Goal: Ask a question: Seek information or help from site administrators or community

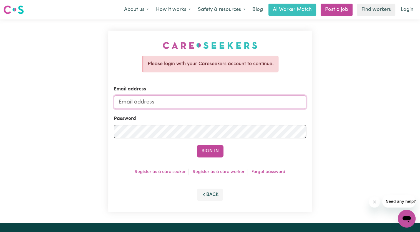
click at [159, 103] on input "Email address" at bounding box center [210, 101] width 192 height 13
type input "[EMAIL_ADDRESS][DOMAIN_NAME]"
click at [213, 156] on button "Sign In" at bounding box center [210, 151] width 27 height 12
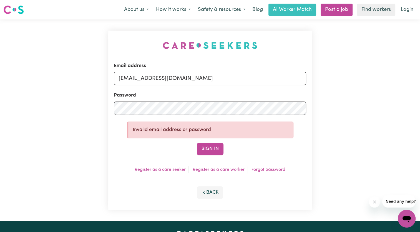
click at [275, 166] on li "Forgot password" at bounding box center [268, 169] width 38 height 7
click at [274, 173] on div "Email address mowafaqaskar@gmail.com Password Invalid email address or password…" at bounding box center [210, 120] width 204 height 179
click at [276, 168] on link "Forgot password" at bounding box center [269, 169] width 34 height 4
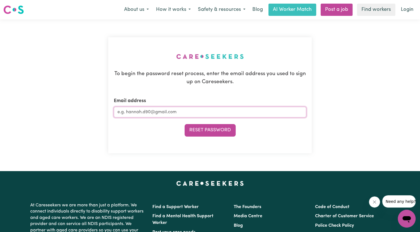
click at [190, 112] on input "Email address" at bounding box center [210, 112] width 192 height 11
click at [189, 114] on input "Email address" at bounding box center [210, 112] width 192 height 11
type input "[EMAIL_ADDRESS][DOMAIN_NAME]"
click at [193, 127] on button "Reset Password" at bounding box center [210, 130] width 51 height 12
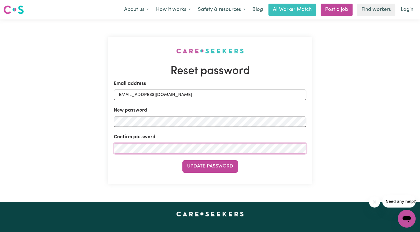
click at [182, 160] on button "Update Password" at bounding box center [210, 166] width 56 height 12
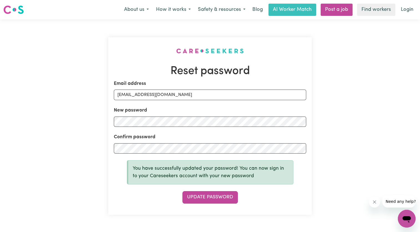
click at [266, 199] on div "Update Password" at bounding box center [210, 197] width 192 height 12
click at [408, 10] on link "Login" at bounding box center [407, 10] width 19 height 12
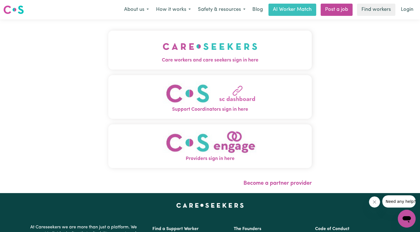
click at [198, 53] on img "Care workers and care seekers sign in here" at bounding box center [210, 46] width 95 height 21
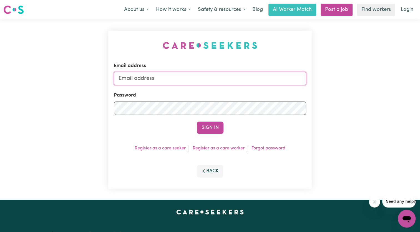
type input "[EMAIL_ADDRESS][DOMAIN_NAME]"
click at [197, 121] on button "Sign In" at bounding box center [210, 127] width 27 height 12
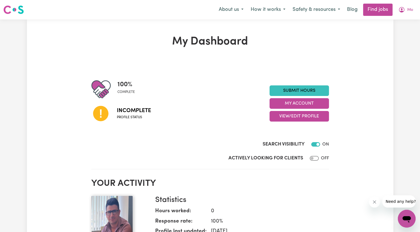
click at [17, 12] on img at bounding box center [13, 10] width 21 height 10
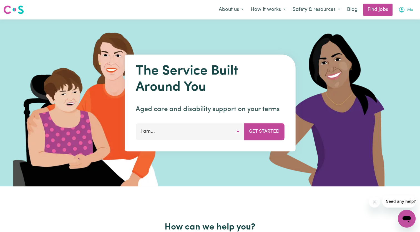
click at [404, 11] on icon "My Account" at bounding box center [402, 9] width 7 height 7
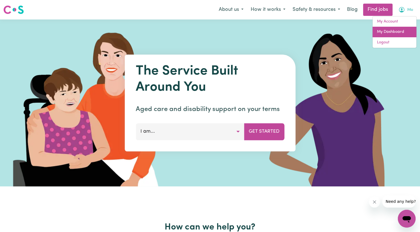
click at [397, 34] on link "My Dashboard" at bounding box center [395, 32] width 44 height 11
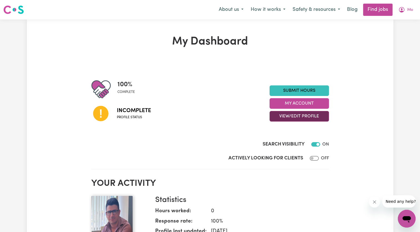
click at [284, 119] on button "View/Edit Profile" at bounding box center [299, 116] width 59 height 11
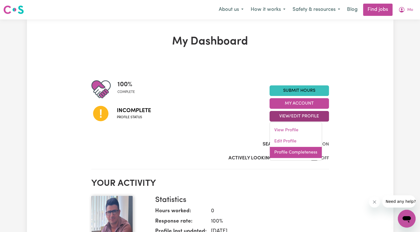
click at [279, 153] on link "Profile Completeness" at bounding box center [296, 152] width 52 height 11
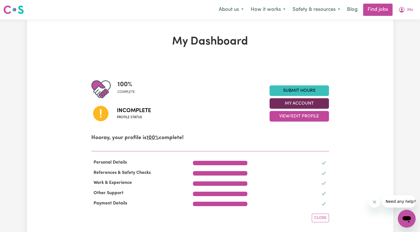
click at [291, 104] on button "My Account" at bounding box center [299, 103] width 59 height 11
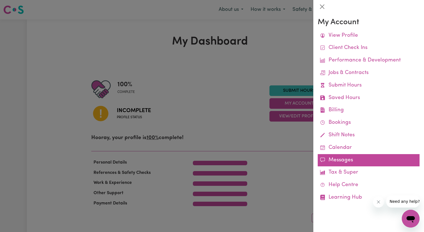
click at [319, 159] on link "Messages" at bounding box center [369, 160] width 102 height 12
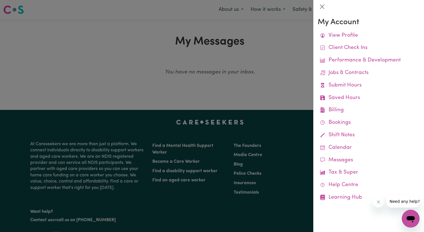
click at [258, 87] on div at bounding box center [212, 116] width 424 height 232
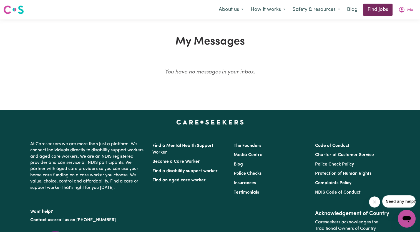
click at [378, 9] on link "Find jobs" at bounding box center [377, 10] width 29 height 12
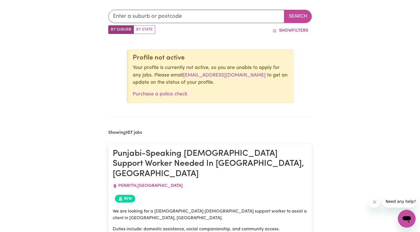
scroll to position [183, 0]
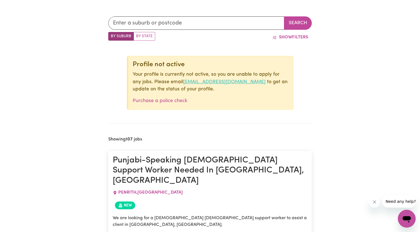
click at [214, 82] on link "[EMAIL_ADDRESS][DOMAIN_NAME]" at bounding box center [224, 81] width 82 height 5
drag, startPoint x: 251, startPoint y: 82, endPoint x: 173, endPoint y: 84, distance: 77.2
click at [173, 84] on p "Your profile is currently not active, so you are unable to apply for any jobs. …" at bounding box center [211, 82] width 156 height 22
copy p "[EMAIL_ADDRESS][DOMAIN_NAME]"
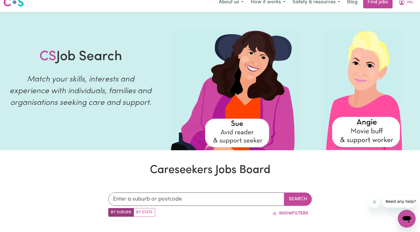
scroll to position [0, 0]
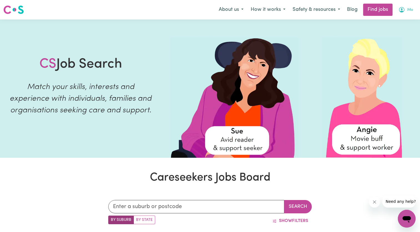
click at [403, 8] on icon "My Account" at bounding box center [402, 10] width 6 height 6
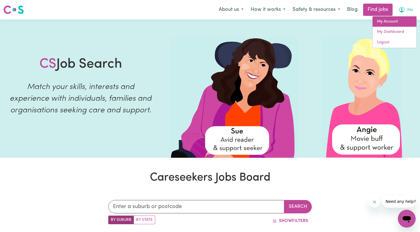
click at [393, 20] on link "My Account" at bounding box center [395, 21] width 44 height 11
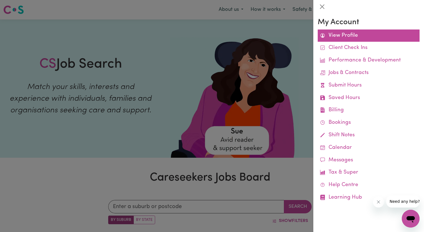
click at [346, 33] on link "View Profile" at bounding box center [369, 35] width 102 height 12
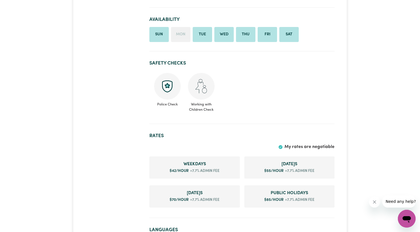
scroll to position [194, 0]
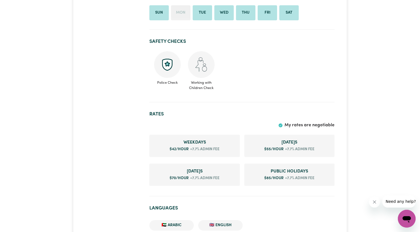
click at [409, 217] on icon "Open messaging window" at bounding box center [407, 219] width 8 height 7
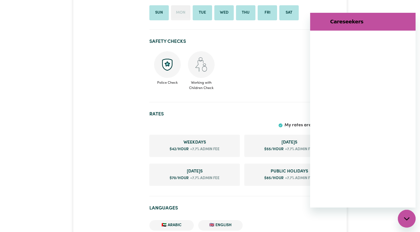
scroll to position [0, 0]
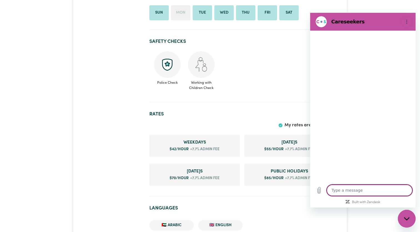
type textarea "x"
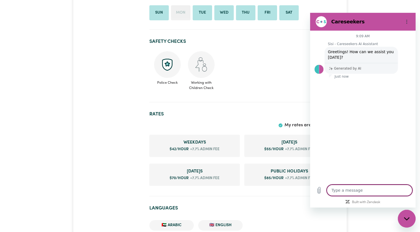
type textarea "H"
type textarea "x"
type textarea "Hi"
type textarea "x"
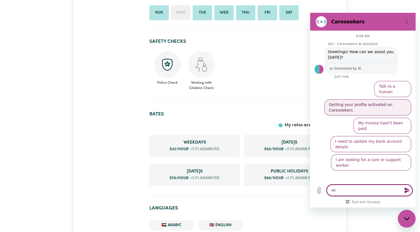
type textarea "Hi"
click at [390, 99] on button "Getting your profile activated on Careseekers" at bounding box center [367, 107] width 87 height 16
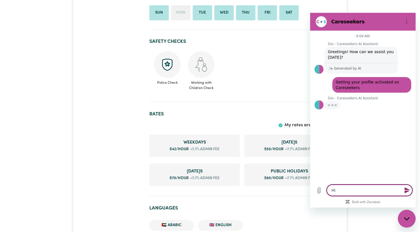
type textarea "x"
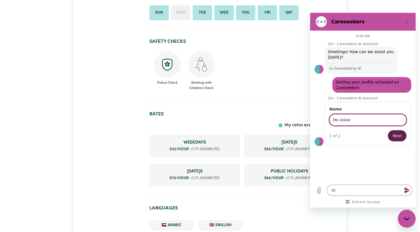
type input "Mo Askar"
click at [393, 137] on button "Next" at bounding box center [397, 135] width 19 height 11
type textarea "x"
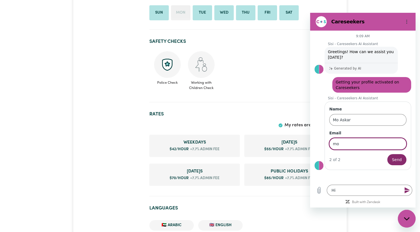
type input "[EMAIL_ADDRESS][DOMAIN_NAME]"
click at [394, 158] on span "Send" at bounding box center [397, 159] width 10 height 7
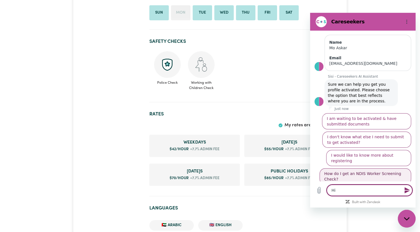
scroll to position [67, 0]
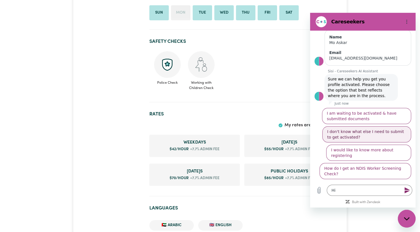
click at [381, 136] on button "I don't know what else I need to submit to get activated?" at bounding box center [366, 134] width 89 height 16
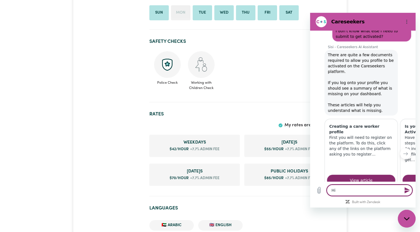
scroll to position [179, 0]
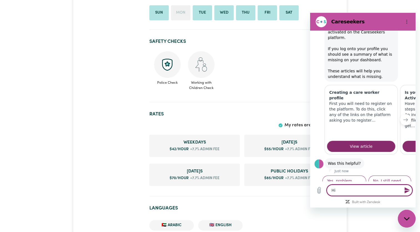
click at [404, 117] on icon "Next item" at bounding box center [406, 119] width 4 height 4
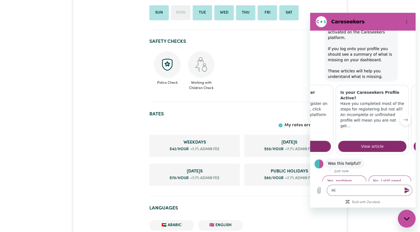
scroll to position [0, 71]
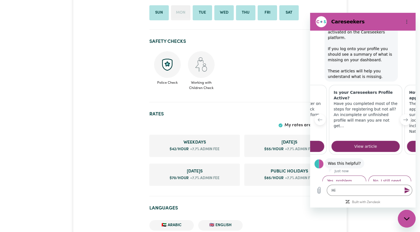
click at [404, 117] on icon "Next item" at bounding box center [406, 119] width 4 height 4
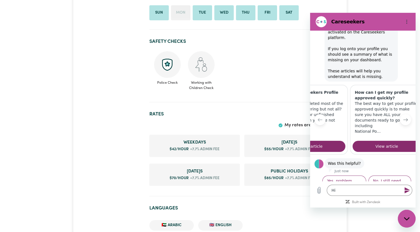
scroll to position [0, 140]
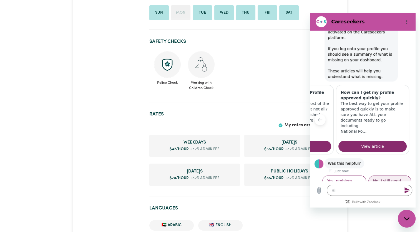
click at [381, 175] on button "No, I still need help" at bounding box center [390, 183] width 43 height 16
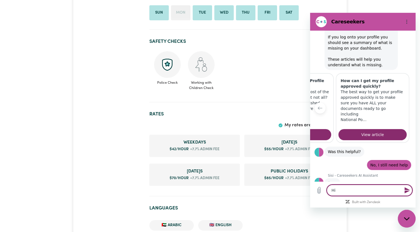
scroll to position [191, 0]
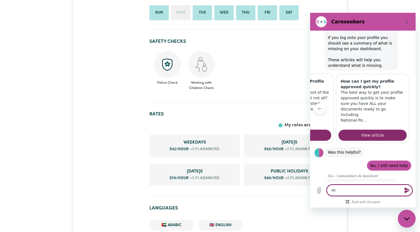
type textarea "x"
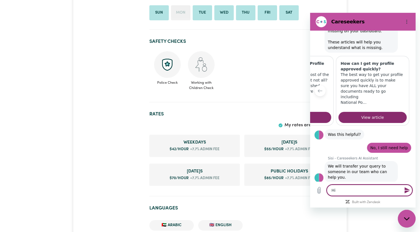
scroll to position [209, 0]
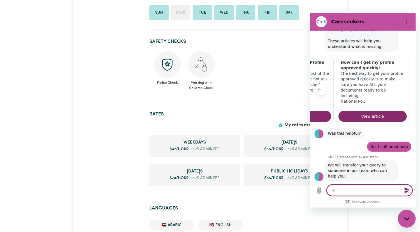
type textarea "Hi,"
type textarea "x"
type textarea "Hi,"
type textarea "x"
type textarea "Hi, I"
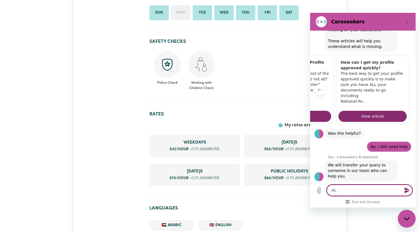
type textarea "x"
type textarea "Hi, I"
type textarea "x"
type textarea "Hi, I h"
type textarea "x"
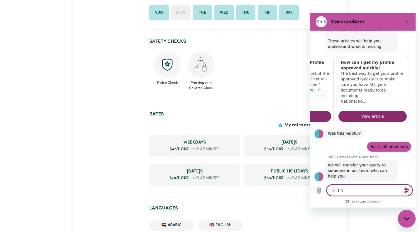
type textarea "Hi, I ha"
type textarea "x"
type textarea "Hi, I hav"
type textarea "x"
type textarea "Hi, I have"
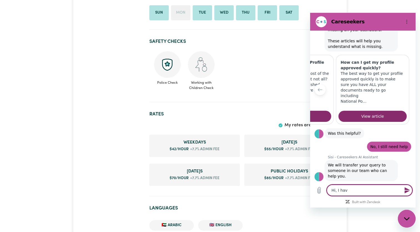
type textarea "x"
type textarea "Hi, I have"
type textarea "x"
type textarea "Hi, I have s"
type textarea "x"
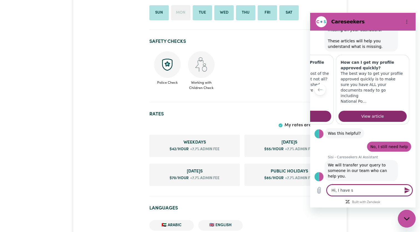
type textarea "Hi, I have se"
type textarea "x"
type textarea "Hi, I have sen"
type textarea "x"
type textarea "Hi, I have sent"
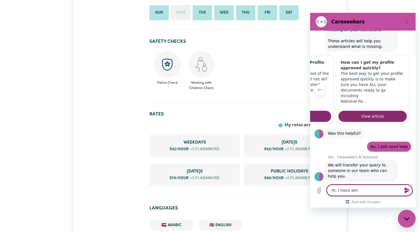
type textarea "x"
type textarea "Hi, I have sent"
type textarea "x"
type textarea "Hi, I have sent a"
type textarea "x"
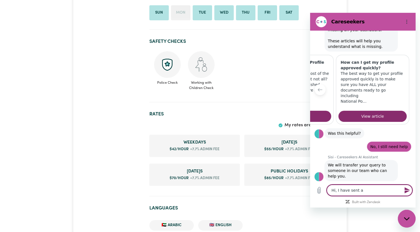
type textarea "Hi, I have sent an"
type textarea "x"
type textarea "Hi, I have sent an"
type textarea "x"
type textarea "Hi, I have sent an e"
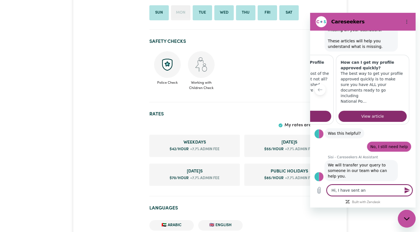
type textarea "x"
type textarea "Hi, I have sent an em"
type textarea "x"
type textarea "Hi, I have sent an ema"
type textarea "x"
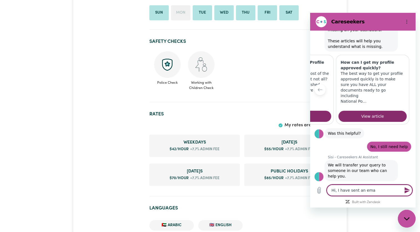
type textarea "Hi, I have sent an emai"
type textarea "x"
type textarea "Hi, I have sent an email"
type textarea "x"
type textarea "Hi, I have sent an email"
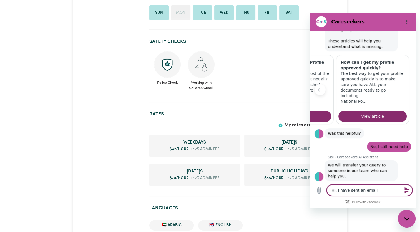
type textarea "x"
type textarea "Hi, I have sent an email t"
type textarea "x"
type textarea "Hi, I have sent an email to"
type textarea "x"
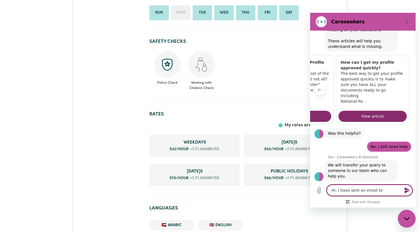
type textarea "Hi, I have sent an email to"
type textarea "x"
type textarea "Hi, I have sent an email to a"
type textarea "x"
type textarea "Hi, I have sent an email to ac"
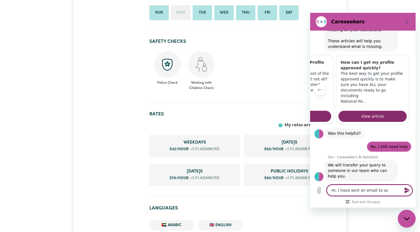
type textarea "x"
type textarea "Hi, I have sent an email to act"
type textarea "x"
type textarea "Hi, I have sent an email to acti"
type textarea "x"
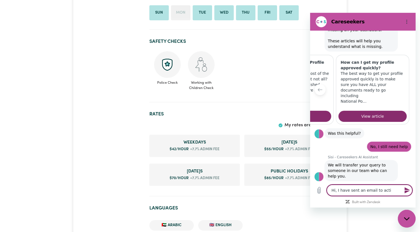
type textarea "Hi, I have sent an email to activ"
type textarea "x"
type textarea "Hi, I have sent an email to activa"
type textarea "x"
type textarea "Hi, I have sent an email to activat"
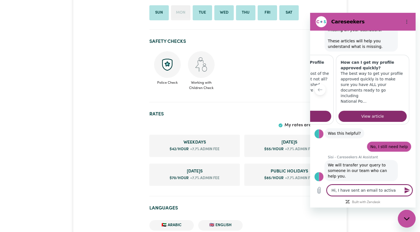
type textarea "x"
type textarea "Hi, I have sent an email to activate"
type textarea "x"
type textarea "Hi, I have sent an email to activate"
type textarea "x"
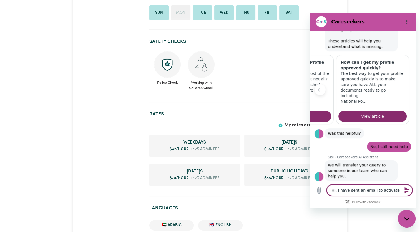
type textarea "Hi, I have sent an email to activate m"
type textarea "x"
type textarea "Hi, I have sent an email to activate my"
type textarea "x"
type textarea "Hi, I have sent an email to activate my"
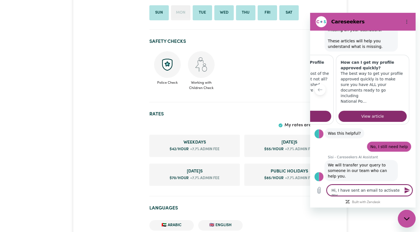
type textarea "x"
type textarea "Hi, I have sent an email to activate my p"
type textarea "x"
type textarea "Hi, I have sent an email to activate my pr"
type textarea "x"
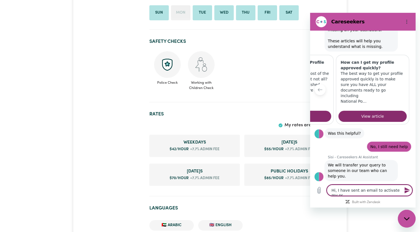
type textarea "Hi, I have sent an email to activate my pro"
type textarea "x"
type textarea "Hi, I have sent an email to activate my prof"
type textarea "x"
type textarea "Hi, I have sent an email to activate my profi"
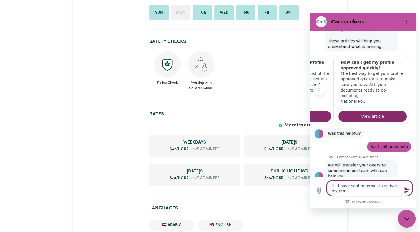
type textarea "x"
type textarea "Hi, I have sent an email to activate my profic"
type textarea "x"
type textarea "Hi, I have sent an email to activate my profice"
type textarea "x"
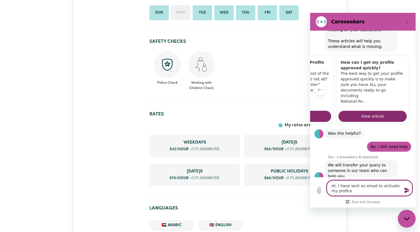
type textarea "Hi, I have sent an email to activate my profice"
type textarea "x"
type textarea "Hi, I have sent an email to activate my profice a"
type textarea "x"
type textarea "Hi, I have sent an email to activate my profice an"
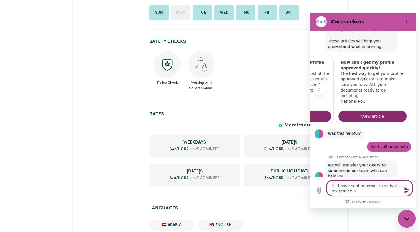
type textarea "x"
type textarea "Hi, I have sent an email to activate my profice and"
type textarea "x"
type textarea "Hi, I have sent an email to activate my profice and"
type textarea "x"
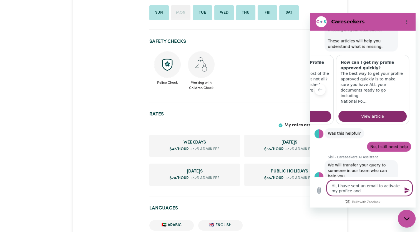
type textarea "Hi, I have sent an email to activate my profice and"
type textarea "x"
type textarea "Hi, I have sent an email to activate my profice an"
type textarea "x"
type textarea "Hi, I have sent an email to activate my profice a"
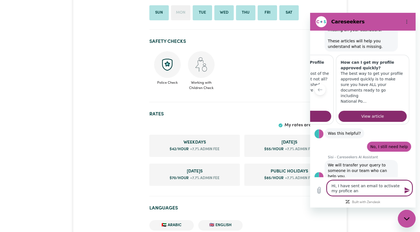
type textarea "x"
type textarea "Hi, I have sent an email to activate my profice"
type textarea "x"
type textarea "Hi, I have sent an email to activate my profice"
type textarea "x"
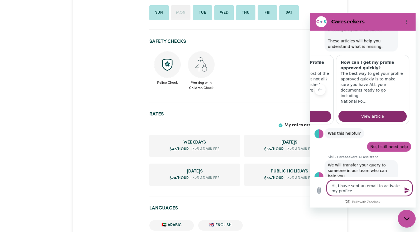
type textarea "Hi, I have sent an email to activate my profic"
type textarea "x"
type textarea "Hi, I have sent an email to activate my profi"
type textarea "x"
type textarea "Hi, I have sent an email to activate my profil"
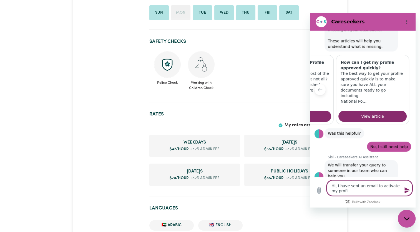
type textarea "x"
type textarea "Hi, I have sent an email to activate my profile"
type textarea "x"
type textarea "Hi, I have sent an email to activate my profile,"
type textarea "x"
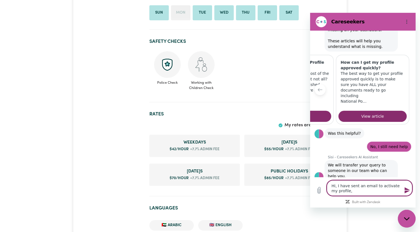
type textarea "Hi, I have sent an email to activate my profile,"
type textarea "x"
type textarea "Hi, I have sent an email to activate my profile, w"
type textarea "x"
type textarea "Hi, I have sent an email to activate my profile, wa"
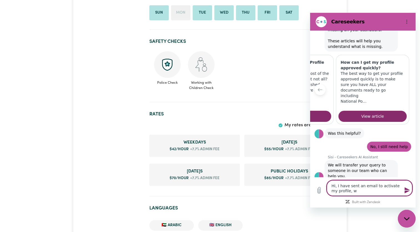
type textarea "x"
type textarea "Hi, I have sent an email to activate my profile, wai"
type textarea "x"
type textarea "Hi, I have sent an email to activate my profile, wait"
type textarea "x"
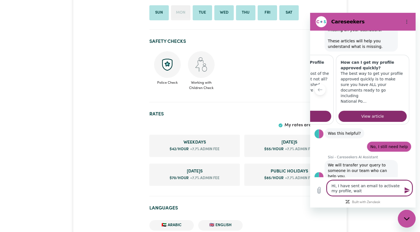
type textarea "Hi, I have sent an email to activate my profile, waiti"
type textarea "x"
type textarea "Hi, I have sent an email to activate my profile, waitin"
type textarea "x"
type textarea "Hi, I have sent an email to activate my profile, waiting"
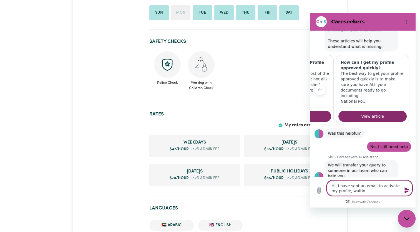
type textarea "x"
type textarea "Hi, I have sent an email to activate my profile, waiting"
type textarea "x"
type textarea "Hi, I have sent an email to activate my profile, waiting t"
type textarea "x"
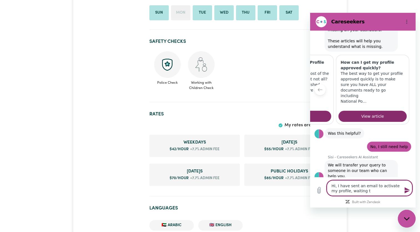
type textarea "Hi, I have sent an email to activate my profile, waiting to"
type textarea "x"
type textarea "Hi, I have sent an email to activate my profile, waiting to"
type textarea "x"
type textarea "Hi, I have sent an email to activate my profile, waiting to s"
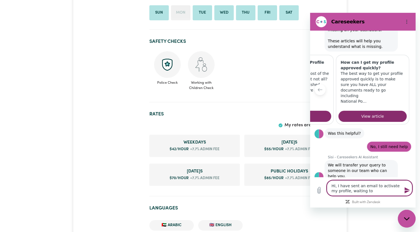
type textarea "x"
type textarea "Hi, I have sent an email to activate my profile, waiting to se"
type textarea "x"
type textarea "Hi, I have sent an email to activate my profile, waiting to see"
type textarea "x"
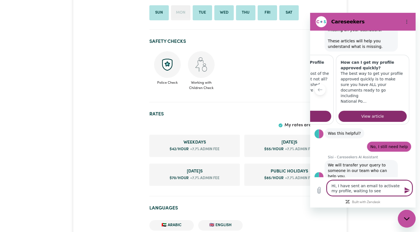
type textarea "Hi, I have sent an email to activate my profile, waiting to see"
type textarea "x"
type textarea "Hi, I have sent an email to activate my profile, waiting to see i"
type textarea "x"
type textarea "Hi, I have sent an email to activate my profile, waiting to see if"
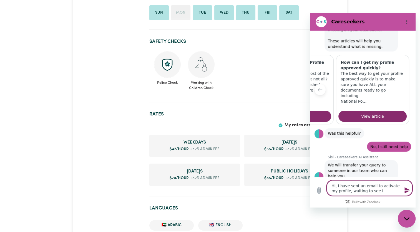
type textarea "x"
type textarea "Hi, I have sent an email to activate my profile, waiting to see if"
type textarea "x"
type textarea "Hi, I have sent an email to activate my profile, waiting to see if t"
type textarea "x"
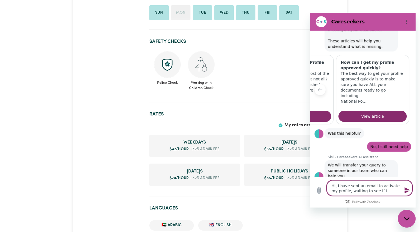
type textarea "Hi, I have sent an email to activate my profile, waiting to see if th"
type textarea "x"
type textarea "Hi, I have sent an email to activate my profile, waiting to see if the"
type textarea "x"
type textarea "Hi, I have sent an email to activate my profile, waiting to see if ther"
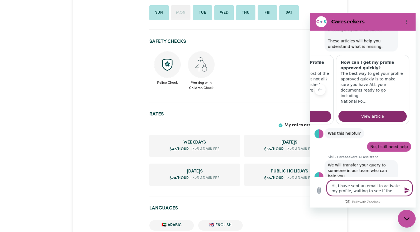
type textarea "x"
type textarea "Hi, I have sent an email to activate my profile, waiting to see if there"
type textarea "x"
type textarea "Hi, I have sent an email to activate my profile, waiting to see if there"
type textarea "x"
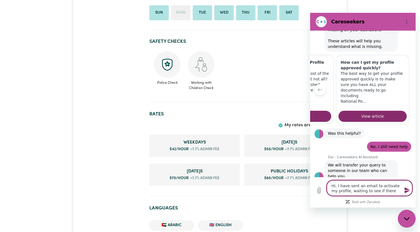
type textarea "Hi, I have sent an email to activate my profile, waiting to see if there i"
type textarea "x"
type textarea "Hi, I have sent an email to activate my profile, waiting to see if there is"
type textarea "x"
type textarea "Hi, I have sent an email to activate my profile, waiting to see if there is"
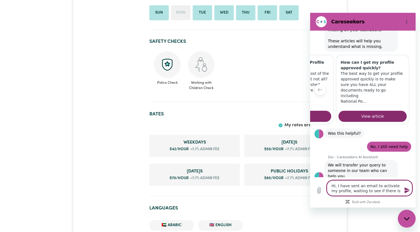
type textarea "x"
type textarea "Hi, I have sent an email to activate my profile, waiting to see if there is a"
type textarea "x"
type textarea "Hi, I have sent an email to activate my profile, waiting to see if there is an"
type textarea "x"
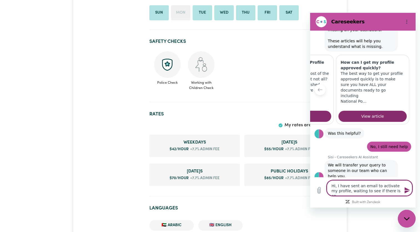
type textarea "Hi, I have sent an email to activate my profile, waiting to see if there is any"
type textarea "x"
type textarea "Hi, I have sent an email to activate my profile, waiting to see if there is any"
type textarea "x"
type textarea "Hi, I have sent an email to activate my profile, waiting to see if there is any…"
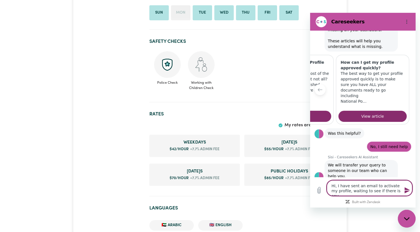
type textarea "x"
type textarea "Hi, I have sent an email to activate my profile, waiting to see if there is any…"
type textarea "x"
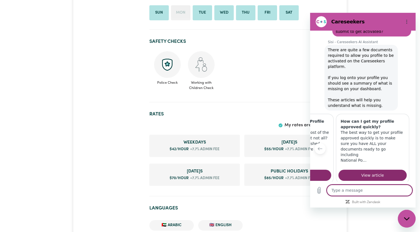
scroll to position [178, 0]
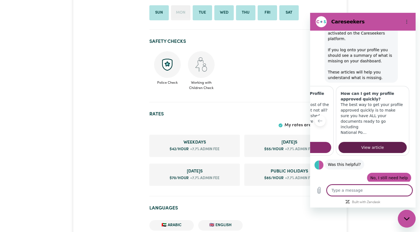
click at [339, 144] on link "View article" at bounding box center [373, 147] width 68 height 11
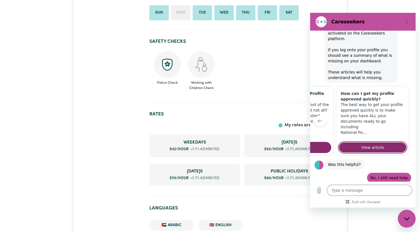
click at [319, 115] on button "Previous item" at bounding box center [320, 120] width 11 height 11
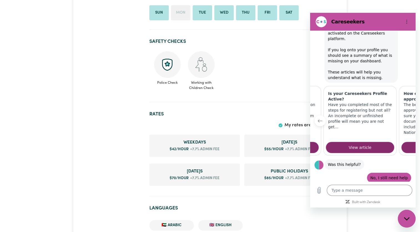
scroll to position [0, 71]
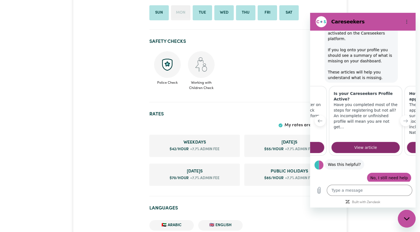
click at [319, 115] on button "Previous item" at bounding box center [320, 120] width 11 height 11
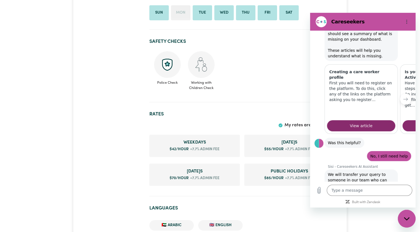
scroll to position [234, 0]
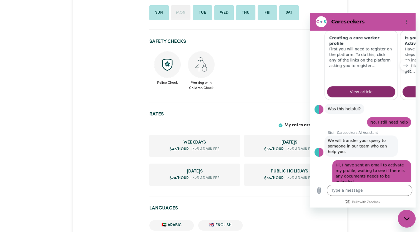
click at [404, 221] on div "Close messaging window" at bounding box center [407, 218] width 17 height 17
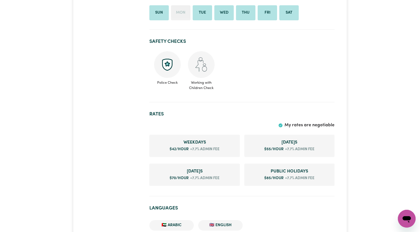
click at [406, 220] on icon "Open messaging window" at bounding box center [407, 219] width 8 height 7
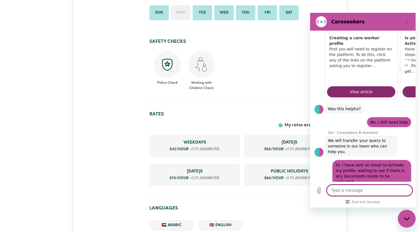
scroll to position [0, 0]
click at [406, 220] on icon "Close messaging window" at bounding box center [407, 219] width 6 height 4
